Goal: Information Seeking & Learning: Find specific fact

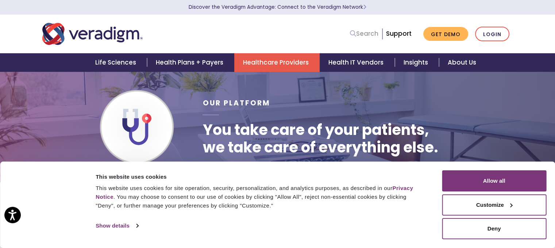
click at [368, 33] on link "Search" at bounding box center [364, 34] width 28 height 10
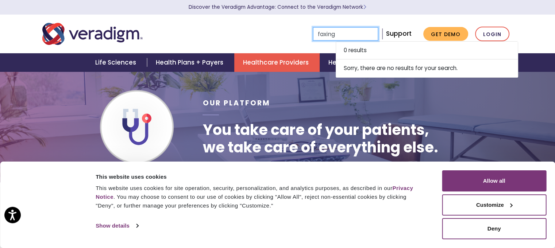
type input "faxing"
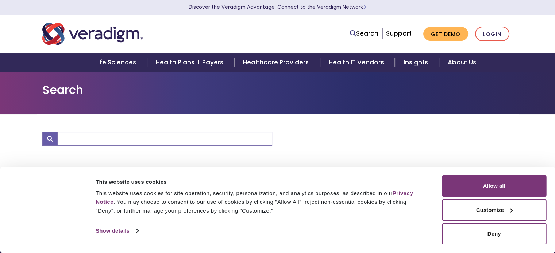
type input "faxing"
click at [303, 35] on div "Search Support Get Demo Login" at bounding box center [377, 34] width 281 height 15
click at [367, 145] on div at bounding box center [397, 139] width 241 height 14
